Goal: Transaction & Acquisition: Purchase product/service

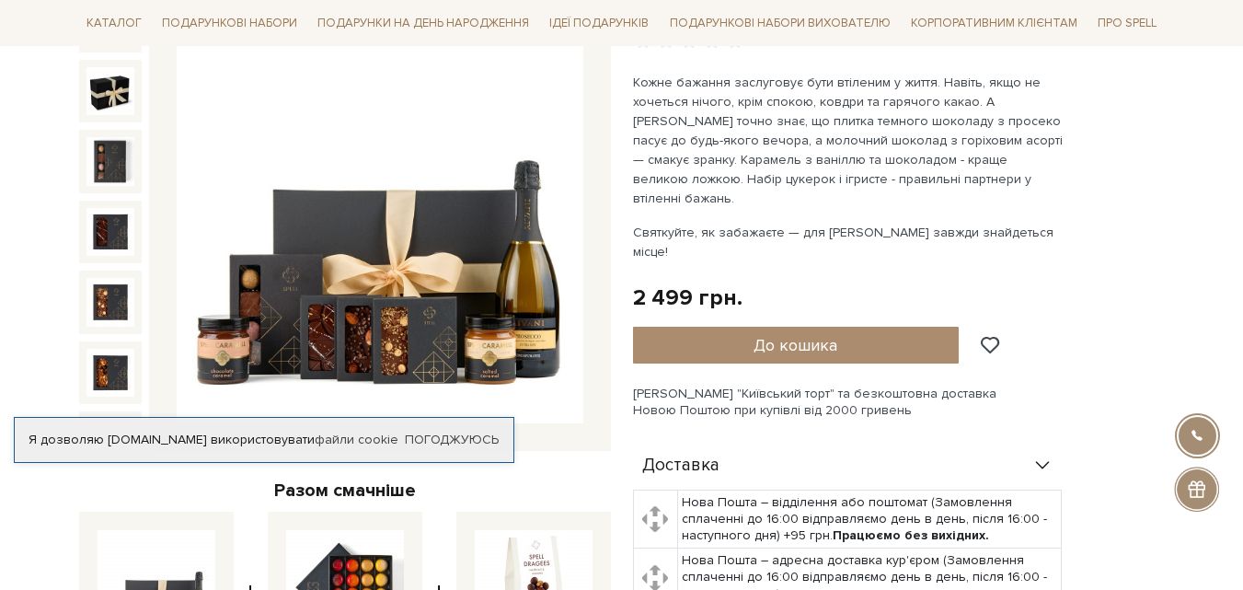
scroll to position [276, 0]
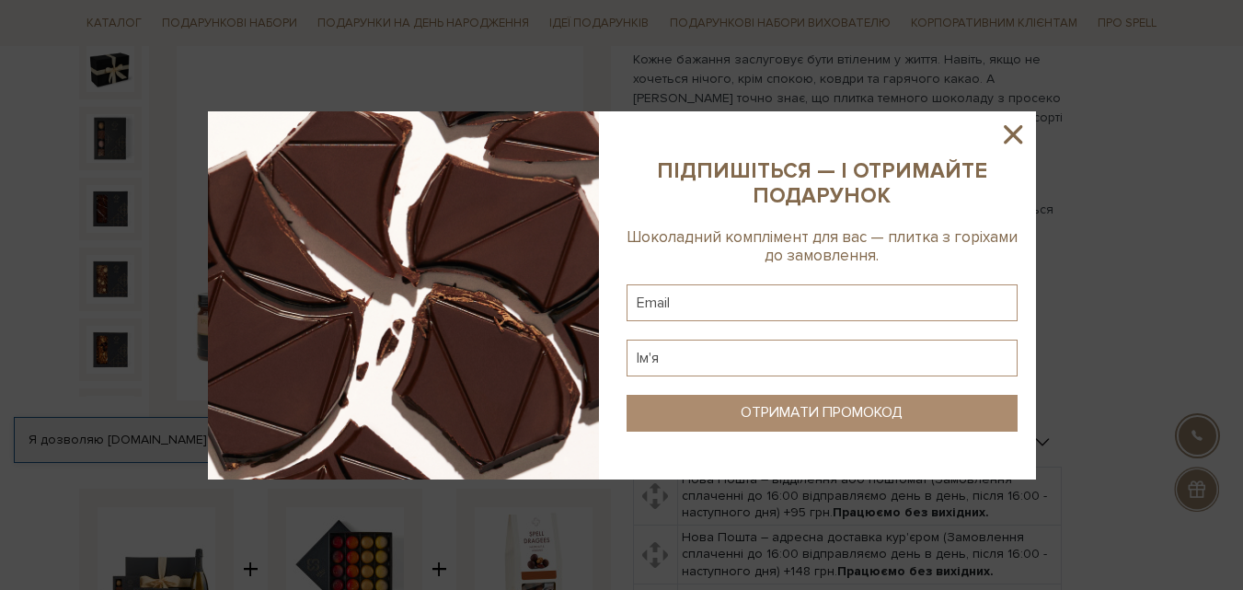
click at [1017, 132] on icon at bounding box center [1013, 134] width 18 height 18
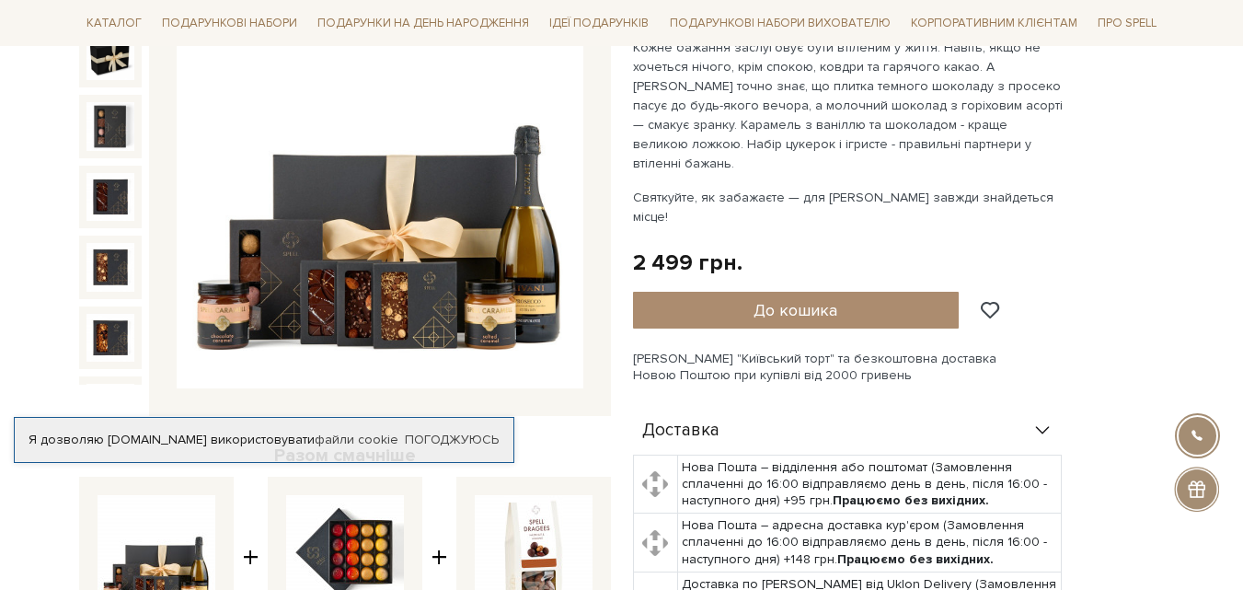
scroll to position [362, 0]
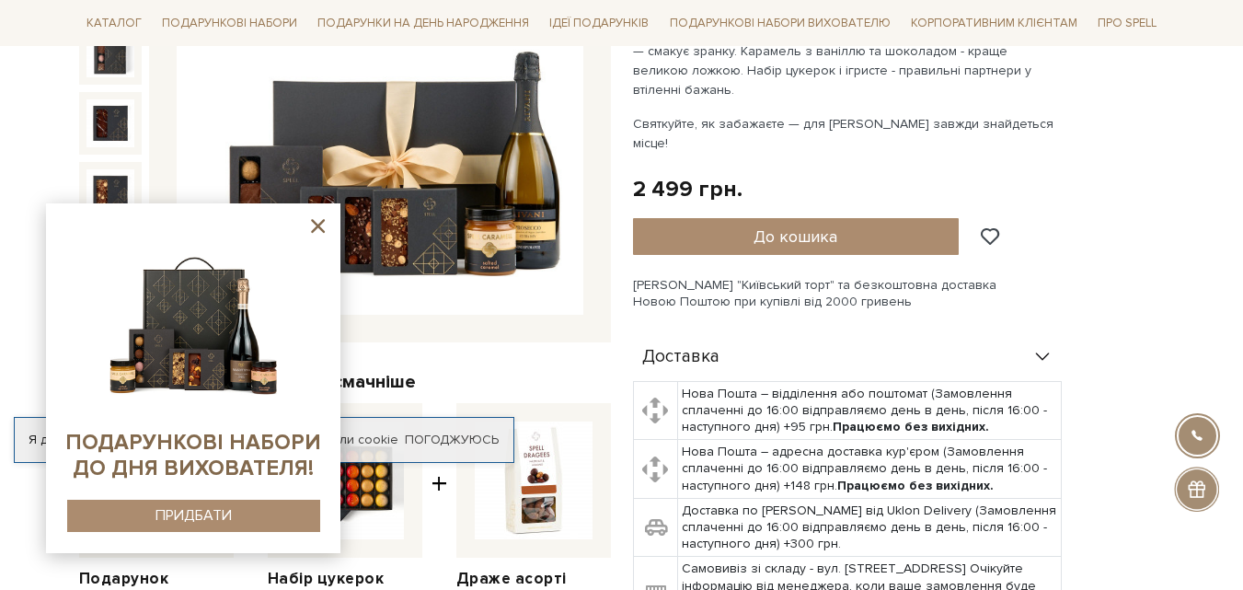
click at [313, 224] on icon at bounding box center [317, 225] width 23 height 23
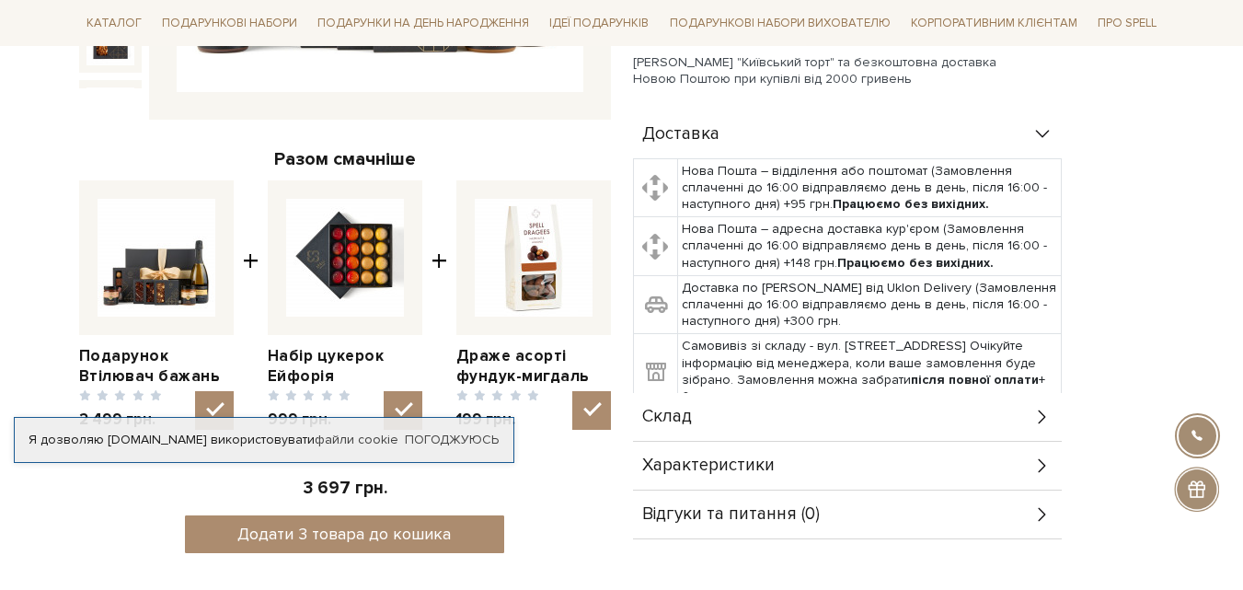
scroll to position [638, 0]
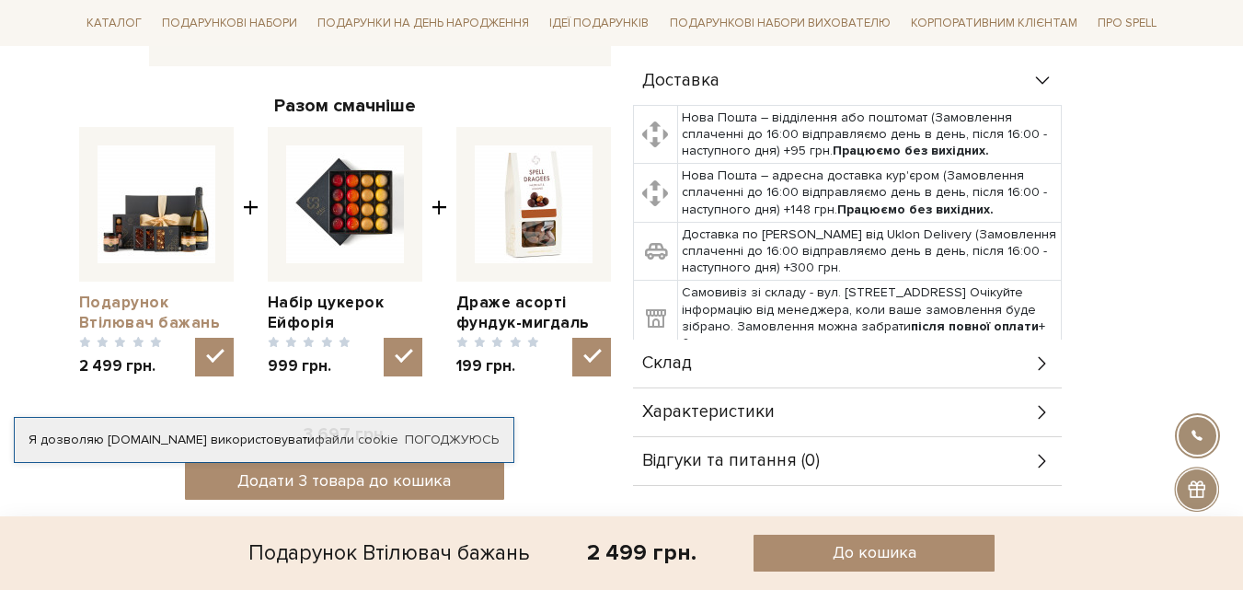
click at [138, 293] on link "Подарунок Втілювач бажань" at bounding box center [156, 313] width 155 height 40
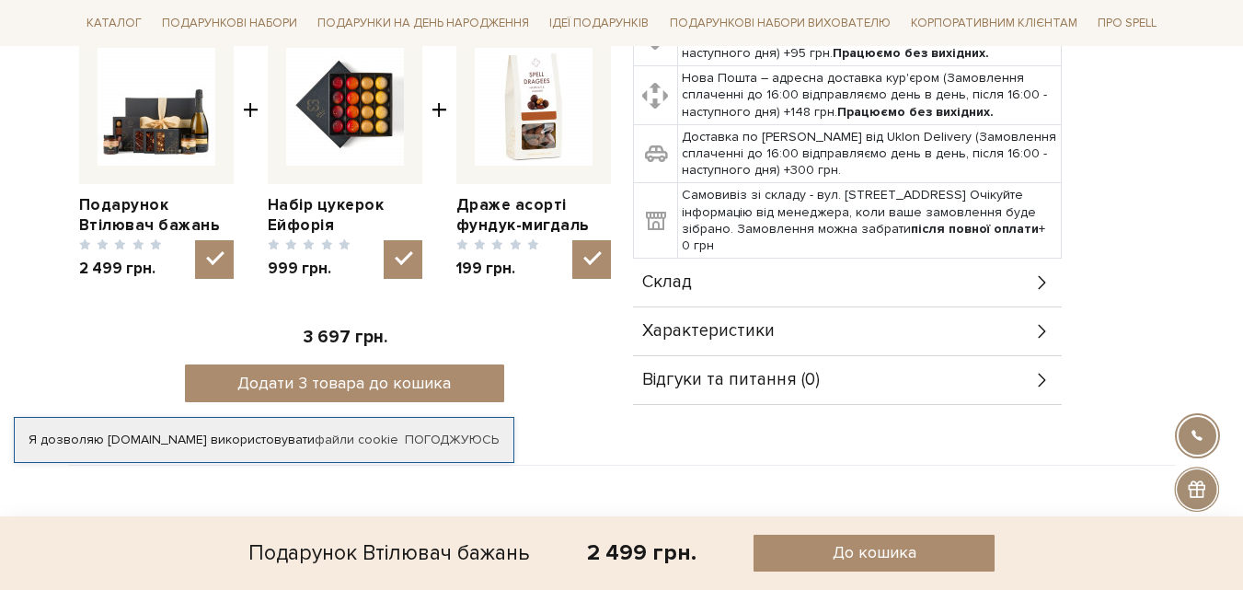
scroll to position [736, 0]
click at [659, 273] on span "Склад" at bounding box center [667, 281] width 50 height 17
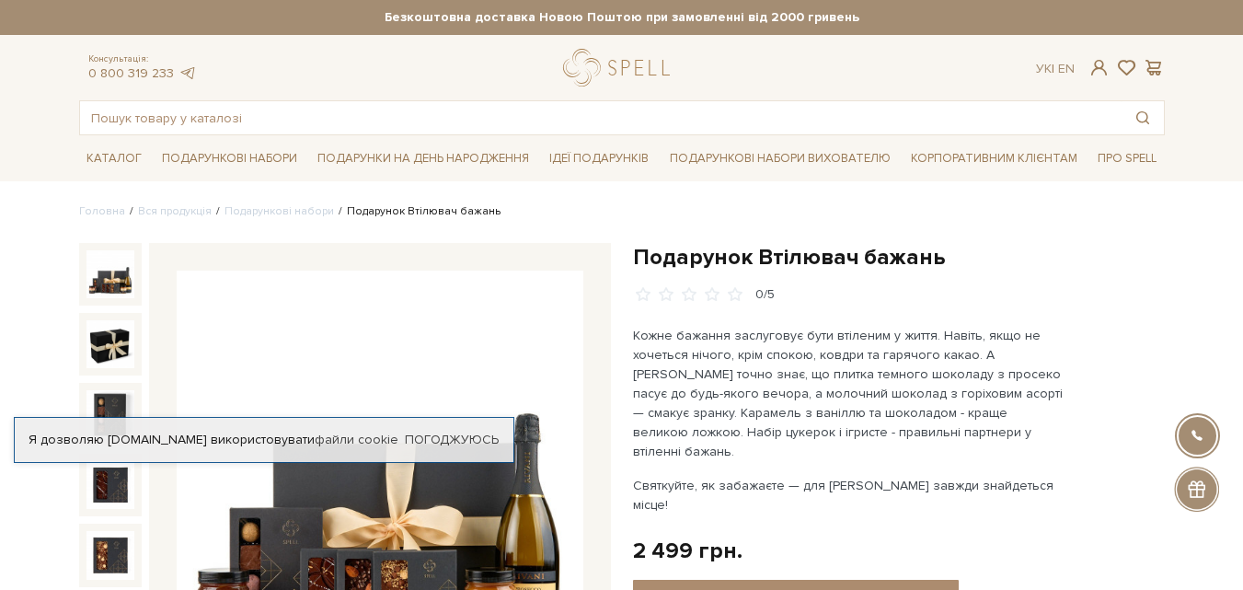
scroll to position [81, 0]
